Goal: Task Accomplishment & Management: Complete application form

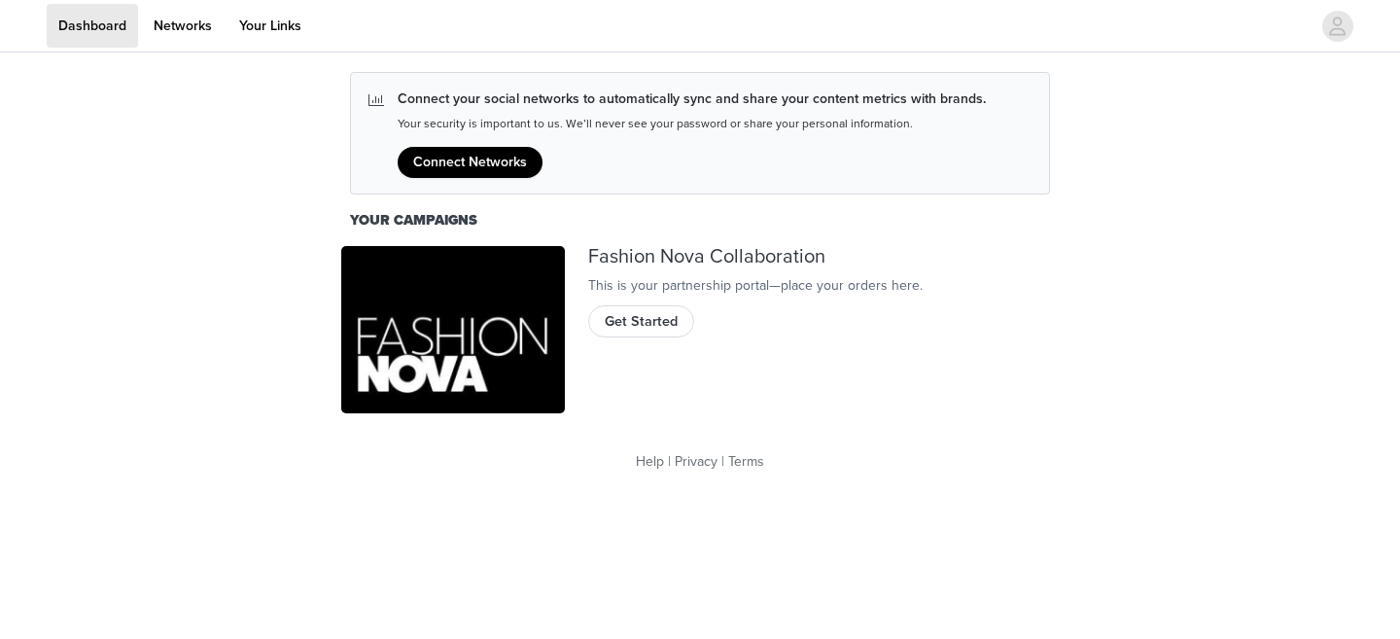
click at [661, 401] on div "Fashion Nova Collaboration This is your partnership portal—place your orders he…" at bounding box center [823, 330] width 494 height 192
click at [653, 360] on div "Fashion Nova Collaboration This is your partnership portal—place your orders he…" at bounding box center [823, 330] width 494 height 192
click at [653, 332] on span "Get Started" at bounding box center [641, 321] width 73 height 21
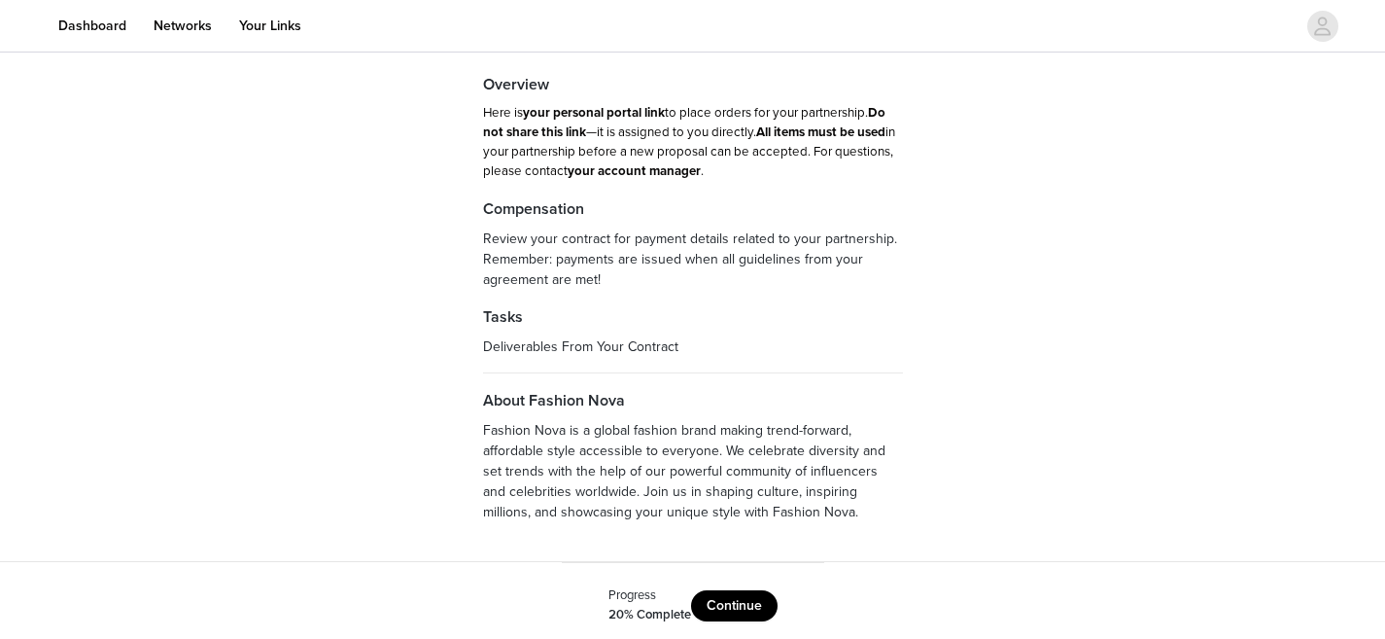
scroll to position [122, 0]
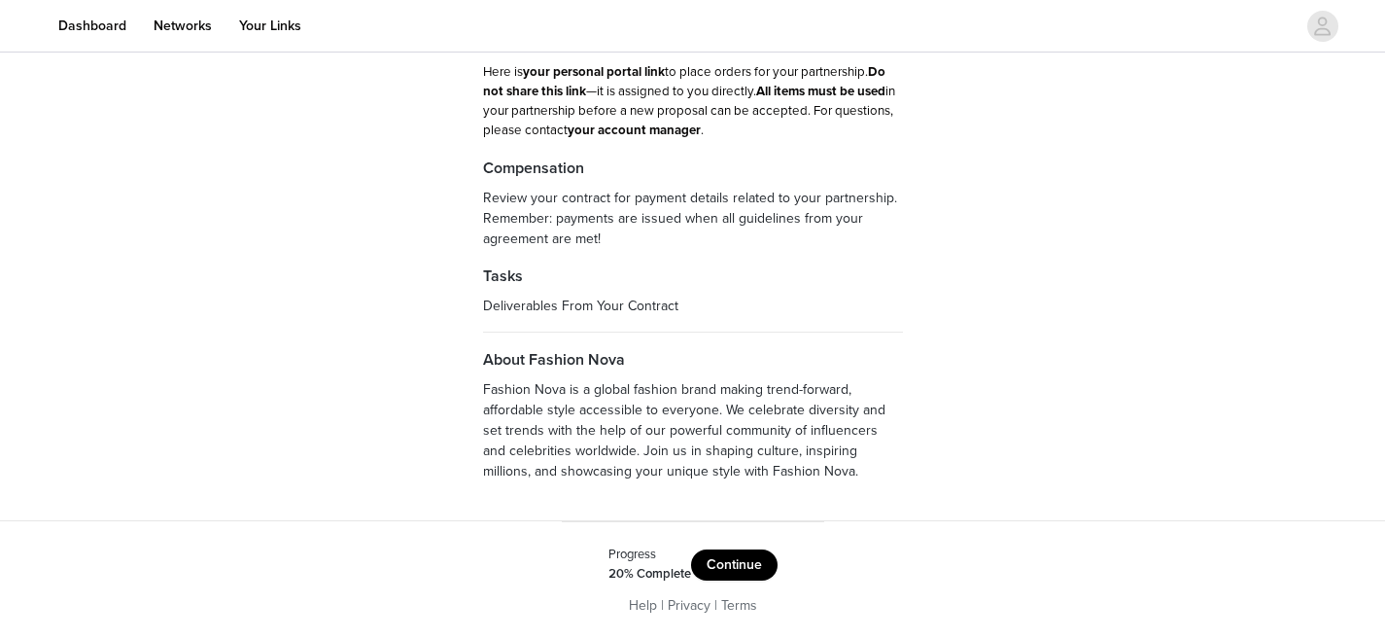
click at [718, 559] on button "Continue" at bounding box center [734, 564] width 87 height 31
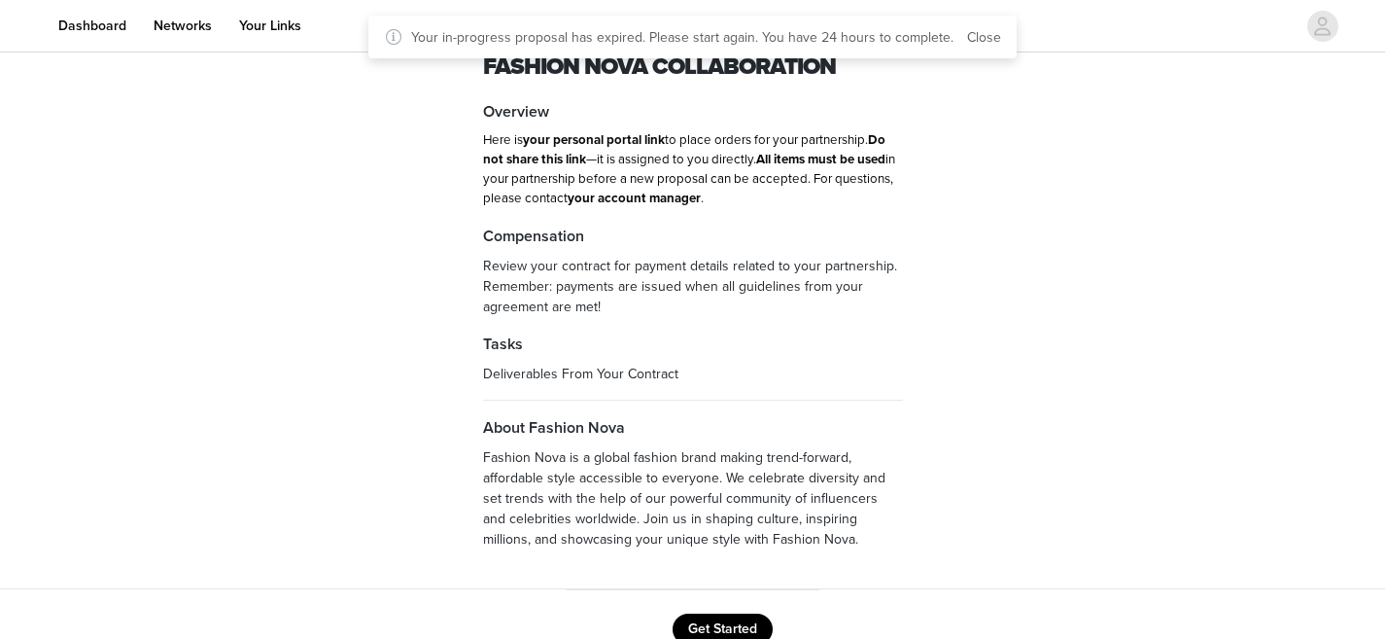
scroll to position [115, 0]
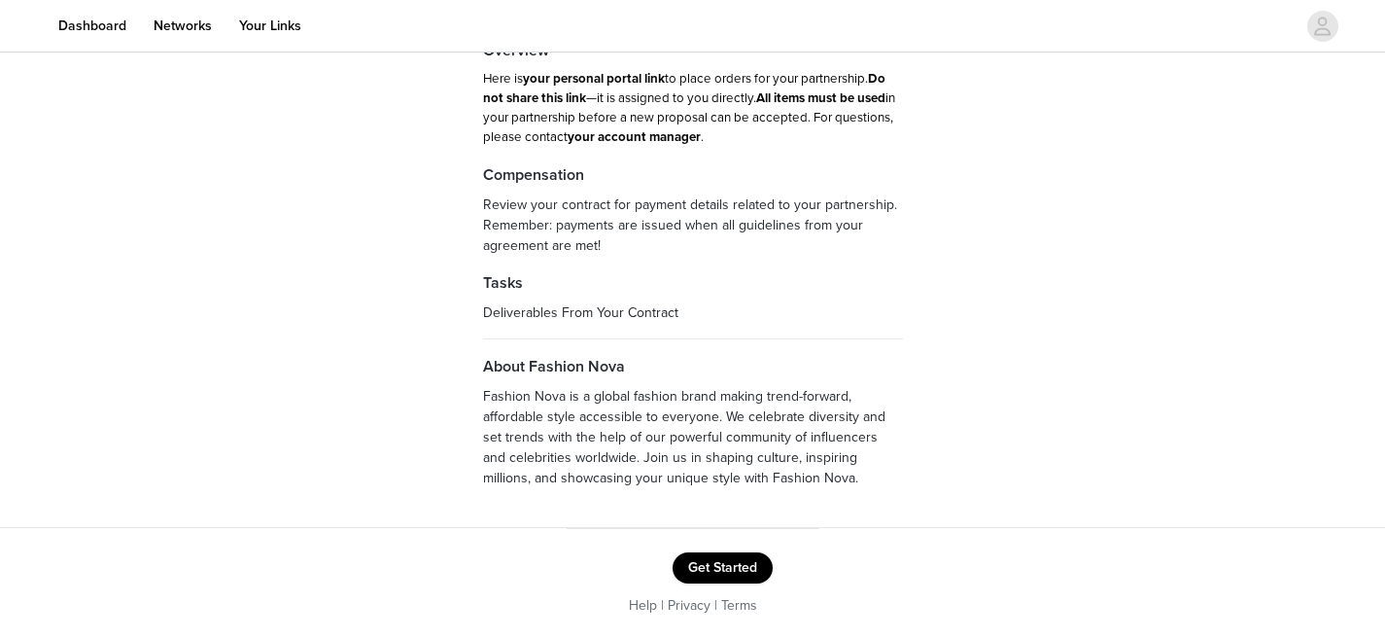
click at [728, 561] on button "Get Started" at bounding box center [723, 567] width 100 height 31
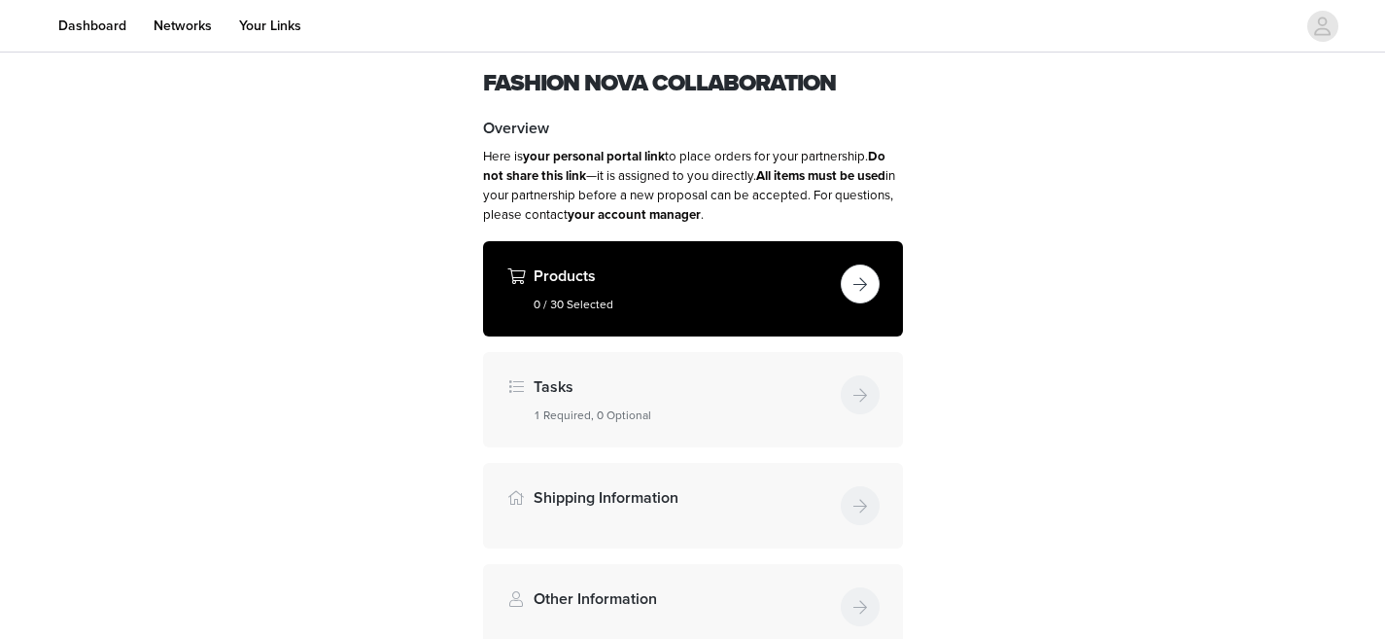
scroll to position [55, 0]
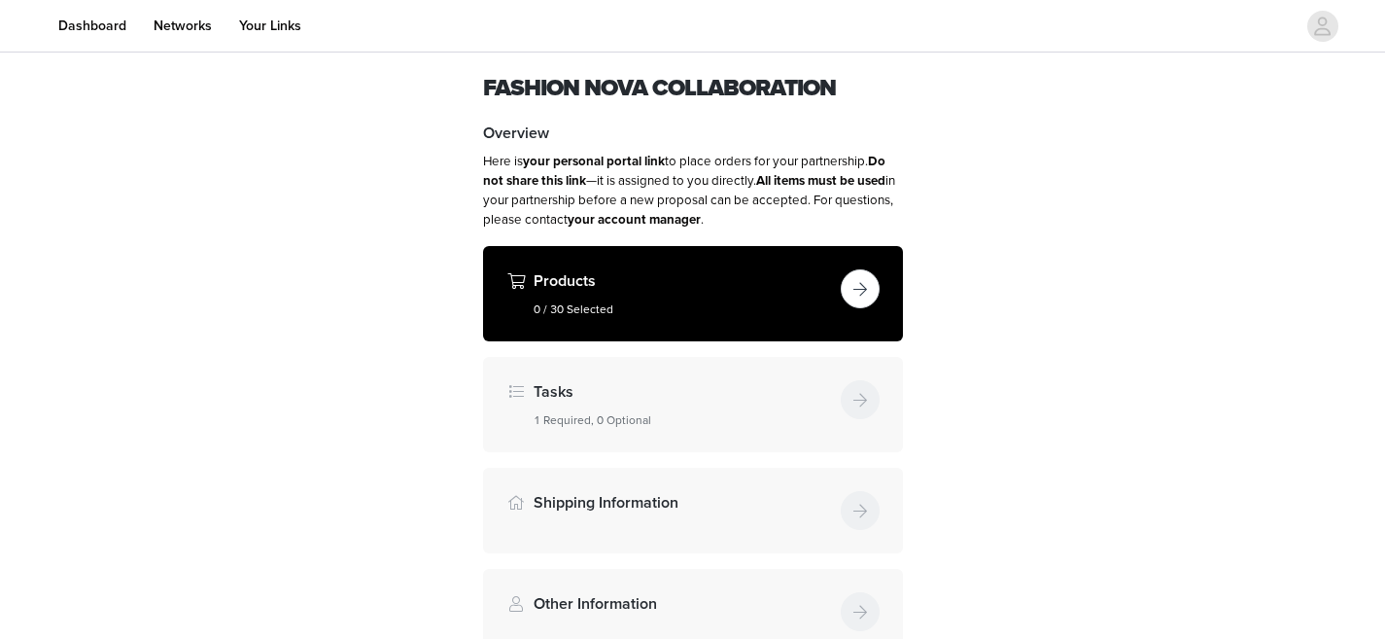
click at [668, 400] on h4 "Tasks" at bounding box center [683, 391] width 299 height 23
